Goal: Information Seeking & Learning: Learn about a topic

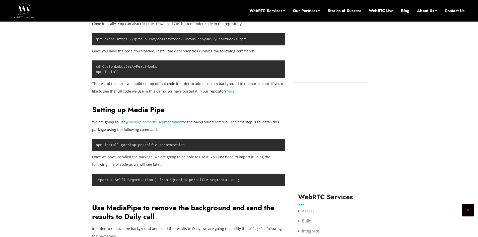
scroll to position [582, 0]
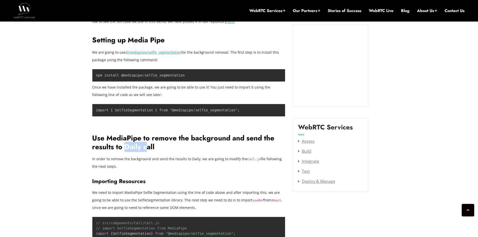
drag, startPoint x: 124, startPoint y: 146, endPoint x: 157, endPoint y: 146, distance: 33.9
click at [147, 145] on h2 "Use MediaPipe to remove the background and send the results to Daily call" at bounding box center [188, 142] width 193 height 17
click at [164, 147] on h2 "Use MediaPipe to remove the background and send the results to Daily call" at bounding box center [188, 142] width 193 height 17
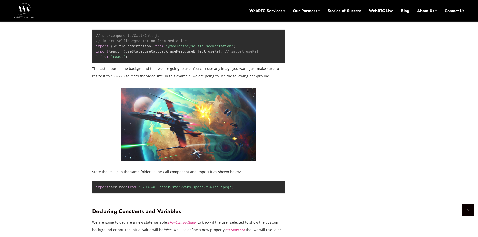
scroll to position [732, 0]
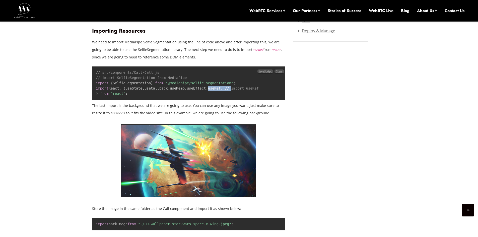
drag, startPoint x: 119, startPoint y: 115, endPoint x: 189, endPoint y: 110, distance: 70.1
click at [152, 100] on pre "// src/components/Call/Call.js // import SelfieSegmentation from MediaPipe impo…" at bounding box center [188, 83] width 193 height 34
click at [189, 100] on pre "// src/components/Call/Call.js // import SelfieSegmentation from MediaPipe impo…" at bounding box center [188, 83] width 193 height 34
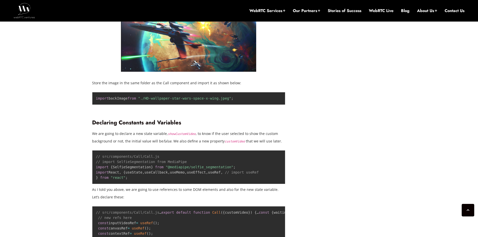
scroll to position [858, 0]
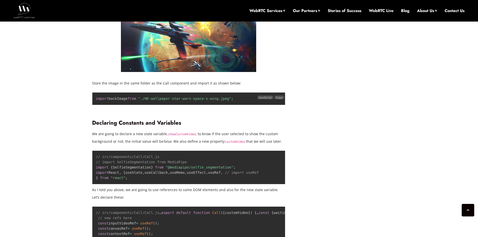
click at [233, 105] on pre "import backImage from "./HD-wallpaper-star-wars-space-x-wing.jpeg" ;" at bounding box center [188, 98] width 193 height 13
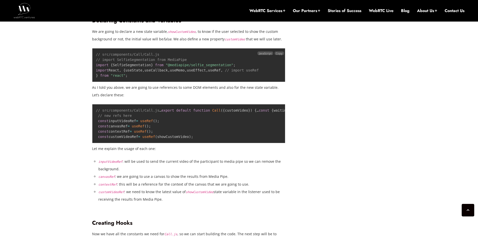
scroll to position [933, 0]
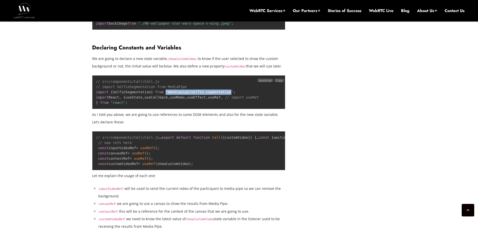
drag, startPoint x: 164, startPoint y: 119, endPoint x: 223, endPoint y: 118, distance: 58.9
click at [223, 94] on span ""@mediapipe/selfie_segmentation"" at bounding box center [199, 92] width 68 height 4
click at [256, 109] on pre "// src/components/Call/Call.js // import SelfieSegmentation from MediaPipe impo…" at bounding box center [188, 92] width 193 height 34
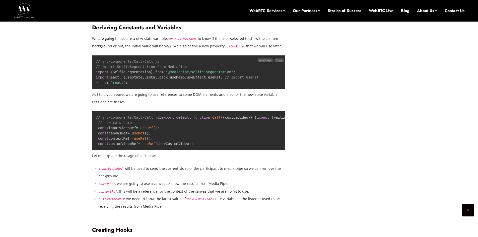
scroll to position [1008, 0]
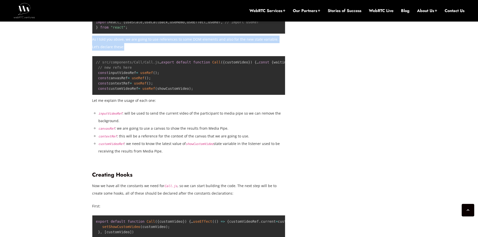
drag, startPoint x: 93, startPoint y: 92, endPoint x: 118, endPoint y: 99, distance: 26.5
click at [118, 51] on p "As I told you above, we are going to use references to some DOM elements and al…" at bounding box center [188, 43] width 193 height 15
click at [121, 51] on p "As I told you above, we are going to use references to some DOM elements and al…" at bounding box center [188, 43] width 193 height 15
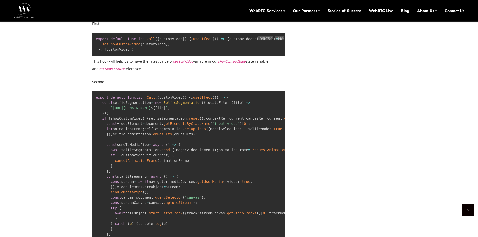
scroll to position [1209, 0]
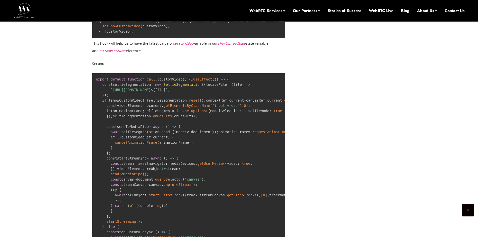
drag, startPoint x: 91, startPoint y: 53, endPoint x: 149, endPoint y: 53, distance: 58.4
drag, startPoint x: 93, startPoint y: 55, endPoint x: 152, endPoint y: 55, distance: 59.2
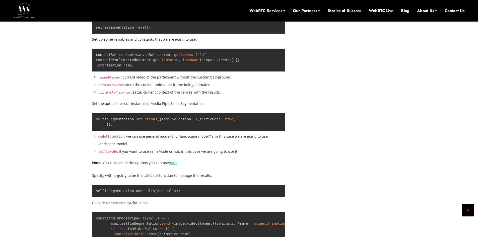
scroll to position [1610, 0]
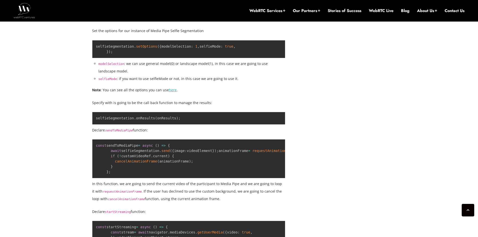
drag, startPoint x: 96, startPoint y: 92, endPoint x: 112, endPoint y: 107, distance: 22.2
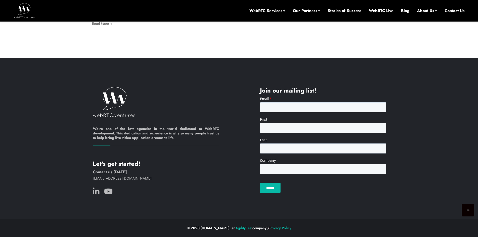
scroll to position [4117, 0]
